Goal: Check status: Check status

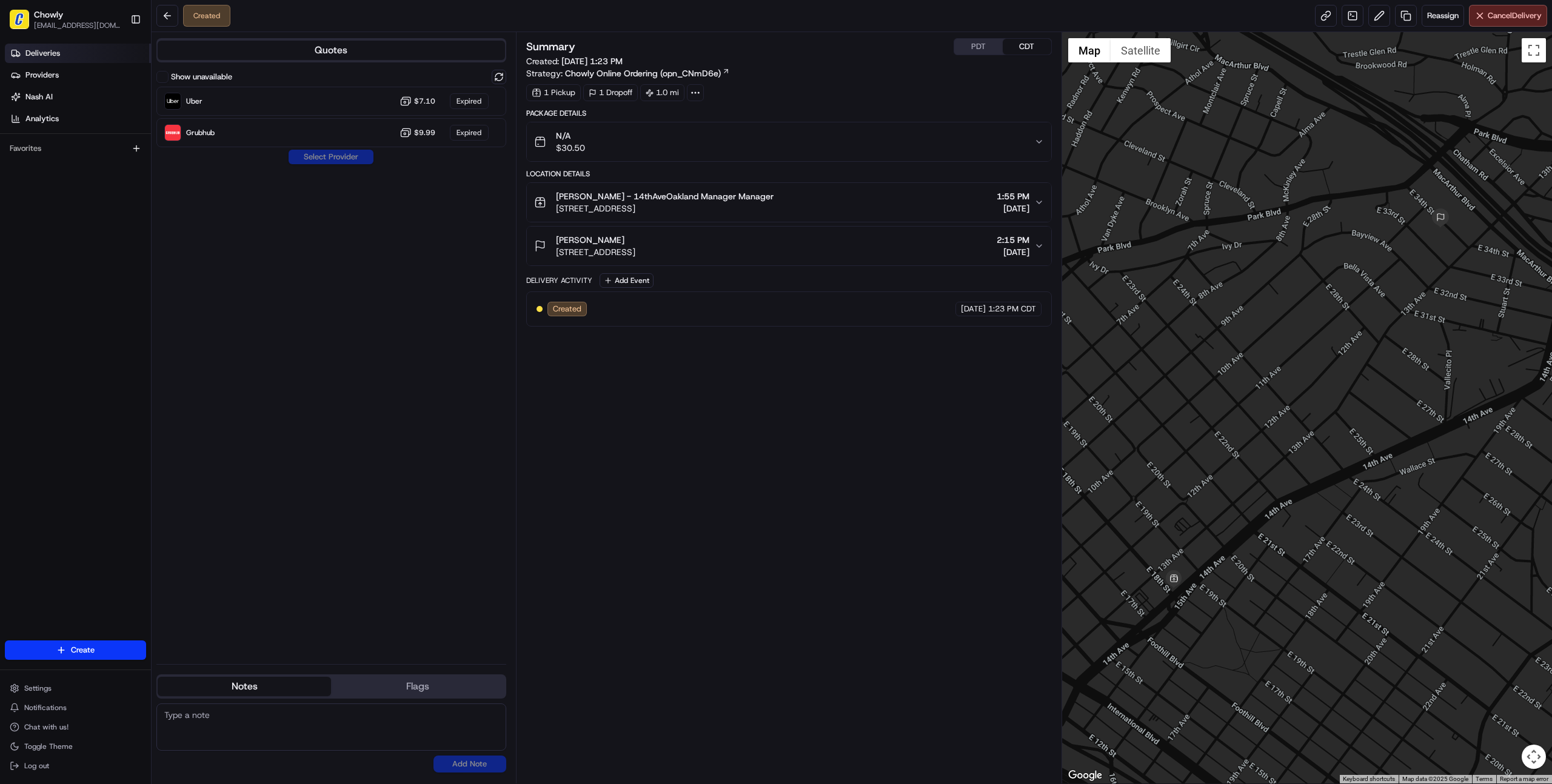
click at [52, 49] on span "Deliveries" at bounding box center [42, 53] width 34 height 11
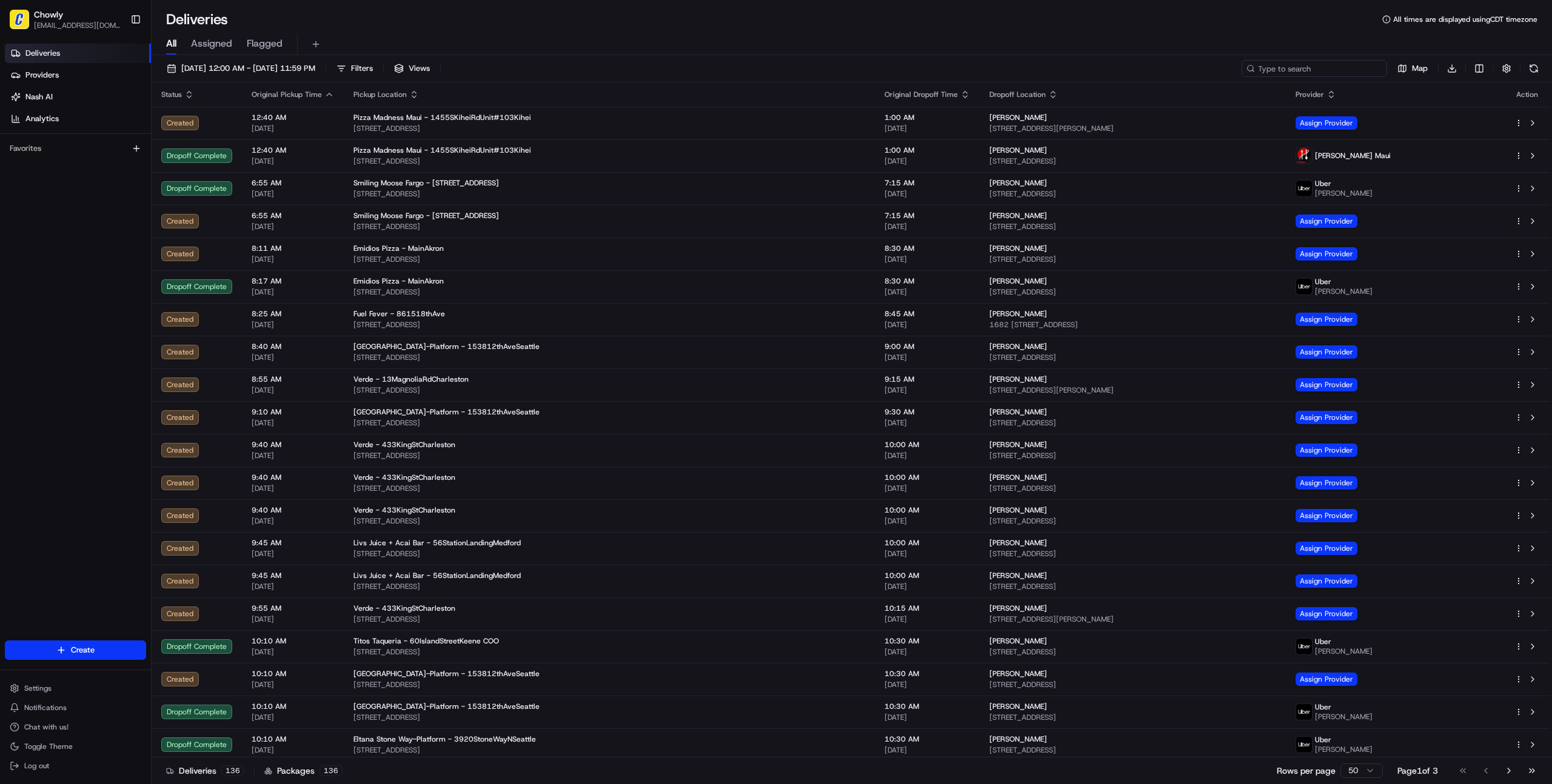
click at [1317, 71] on input at bounding box center [1314, 68] width 146 height 17
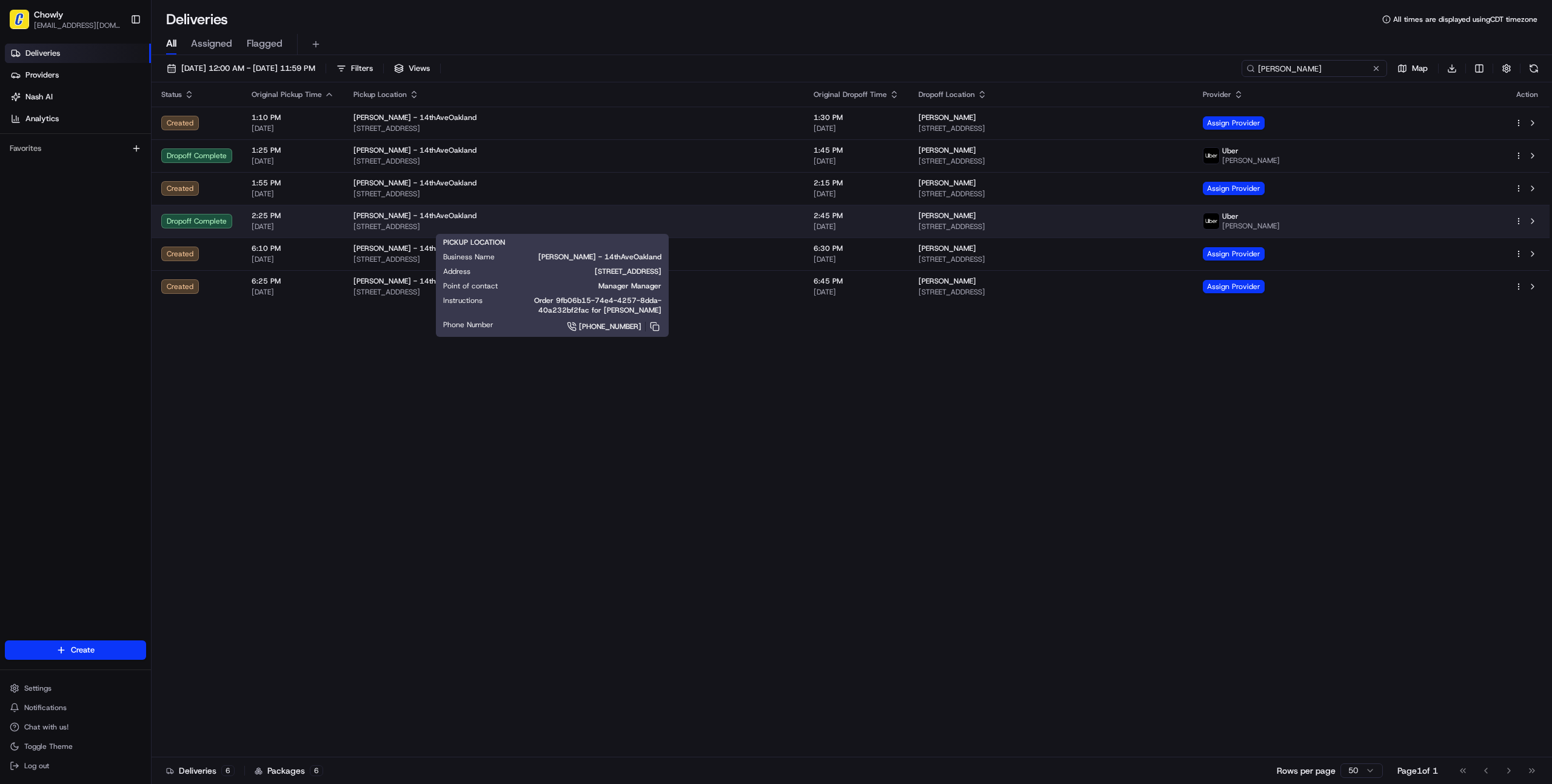
type input "[PERSON_NAME]"
click at [384, 220] on span "[PERSON_NAME] - 14thAveOakland" at bounding box center [415, 215] width 123 height 9
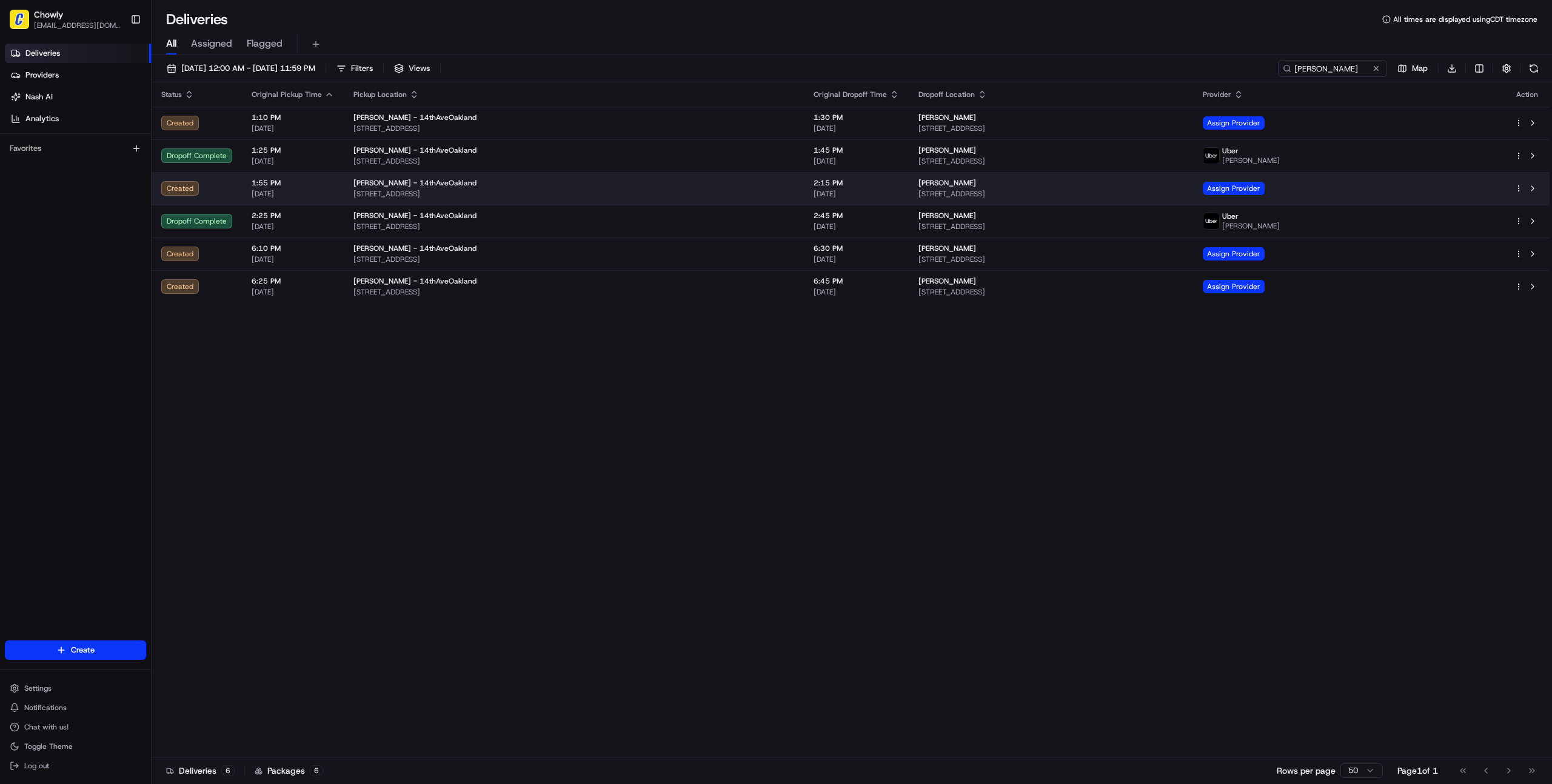
click at [386, 188] on div "[PERSON_NAME] - 14thAveOakland [STREET_ADDRESS]" at bounding box center [574, 188] width 441 height 20
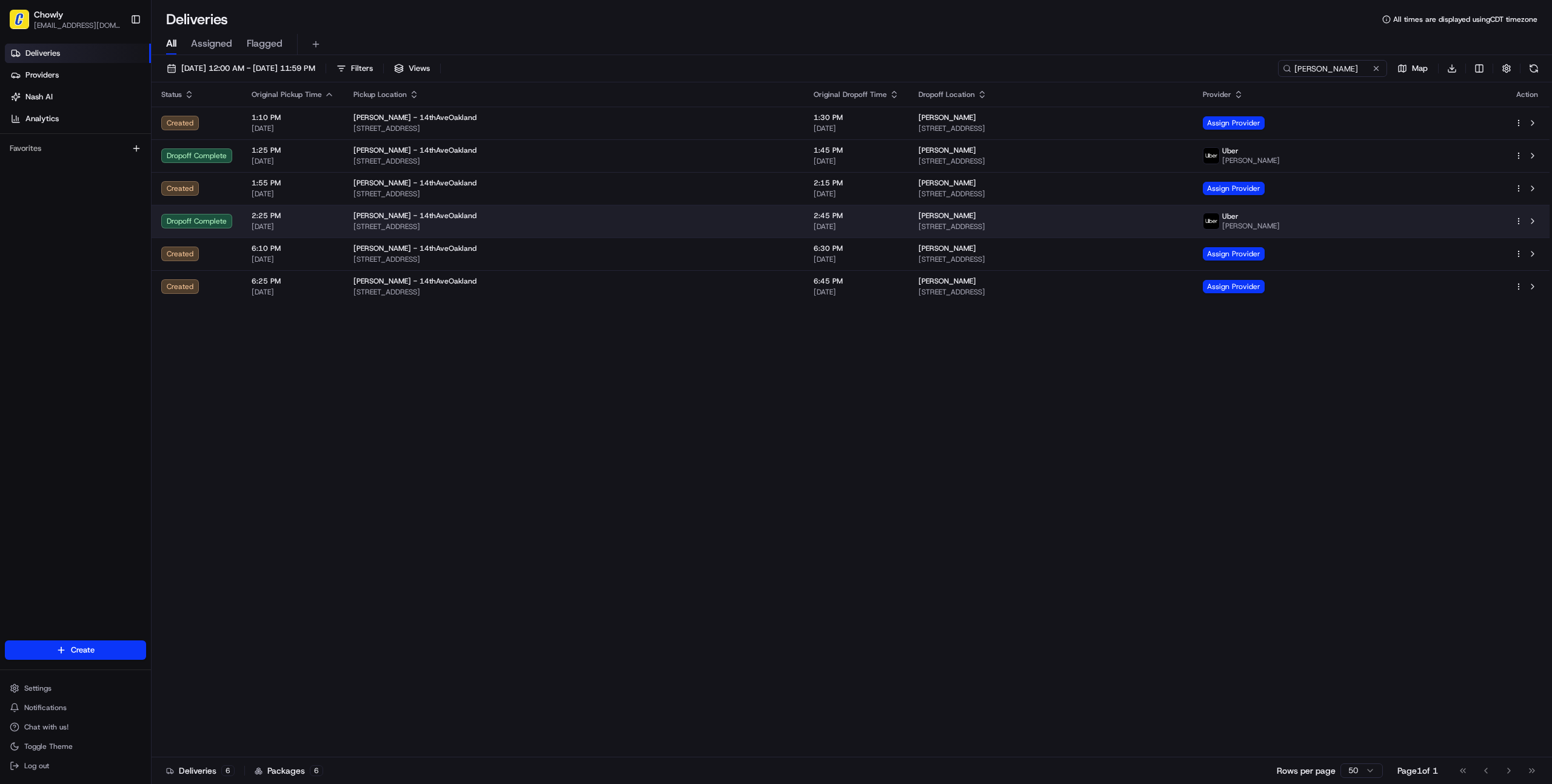
click at [364, 220] on span "[PERSON_NAME] - 14thAveOakland" at bounding box center [415, 215] width 123 height 9
